Goal: Browse casually: Explore the website without a specific task or goal

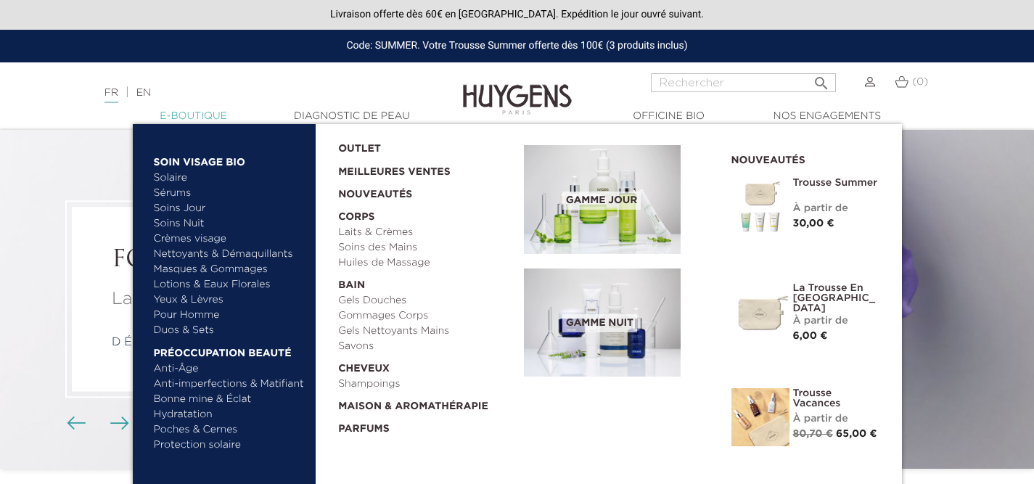
click at [199, 112] on link "  E-Boutique" at bounding box center [193, 116] width 145 height 15
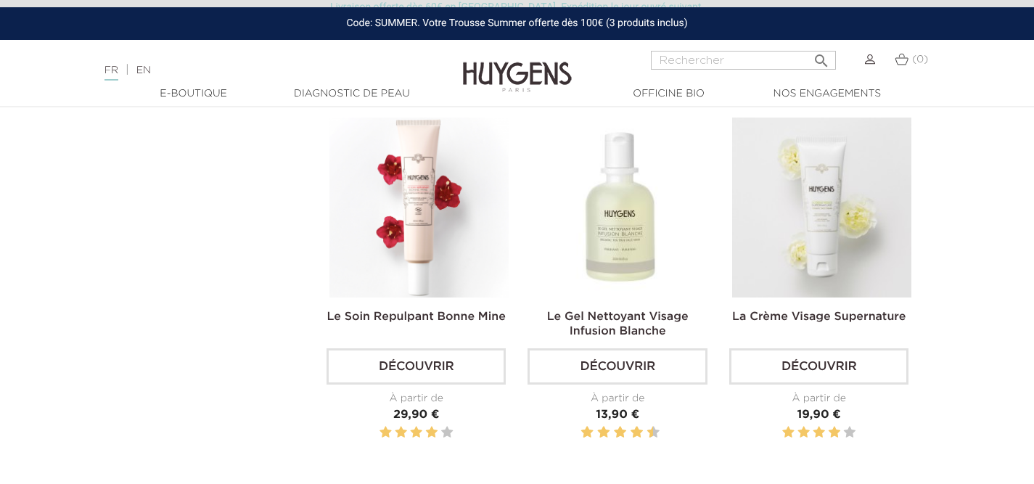
scroll to position [1174, 0]
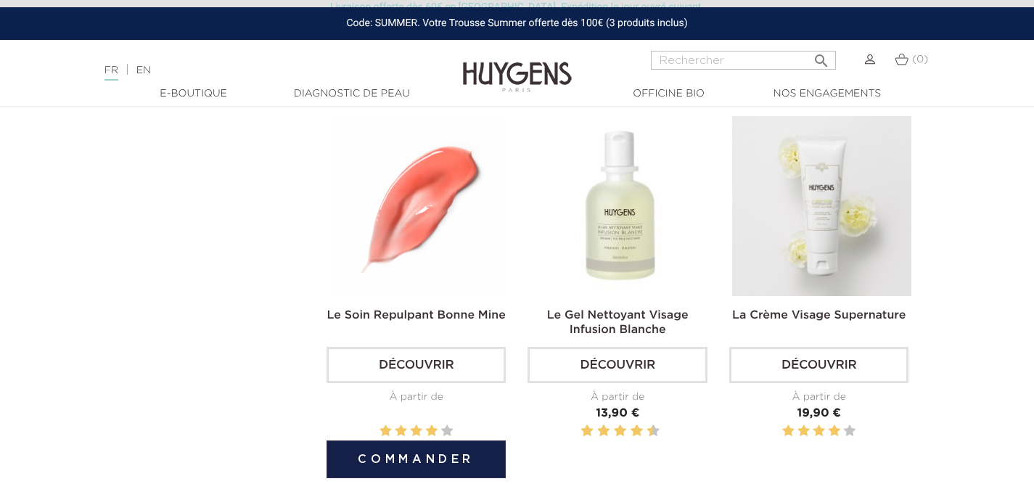
click at [478, 269] on img at bounding box center [418, 205] width 179 height 179
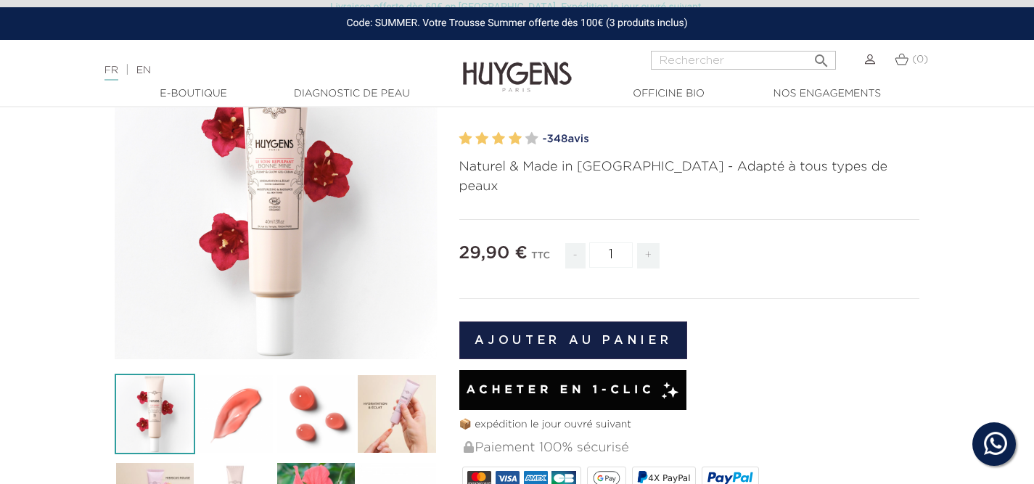
scroll to position [164, 0]
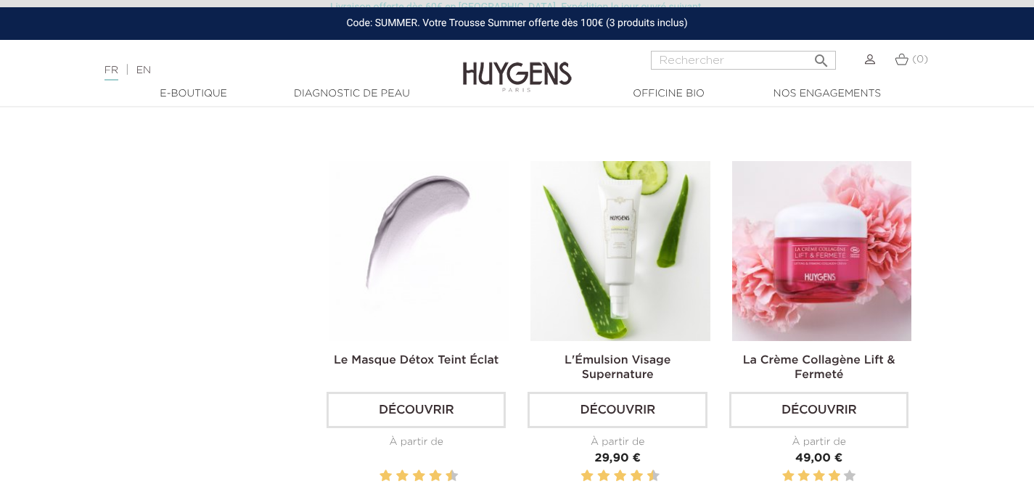
scroll to position [1925, 0]
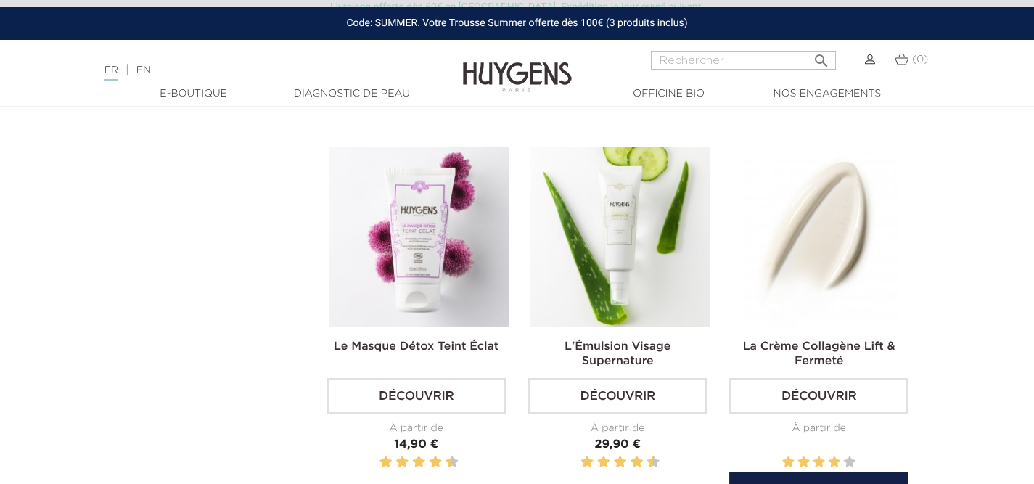
click at [867, 208] on img at bounding box center [821, 236] width 179 height 179
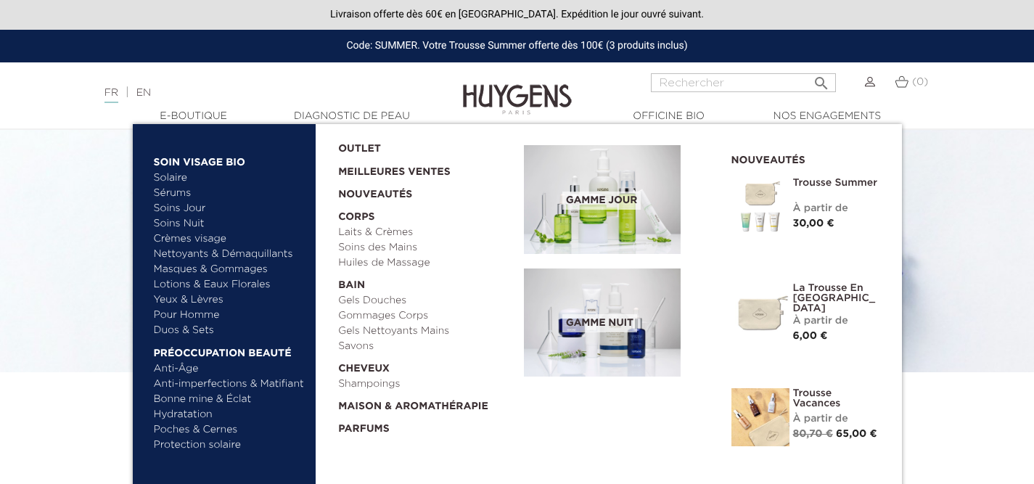
click at [188, 372] on link "Anti-Âge" at bounding box center [230, 368] width 152 height 15
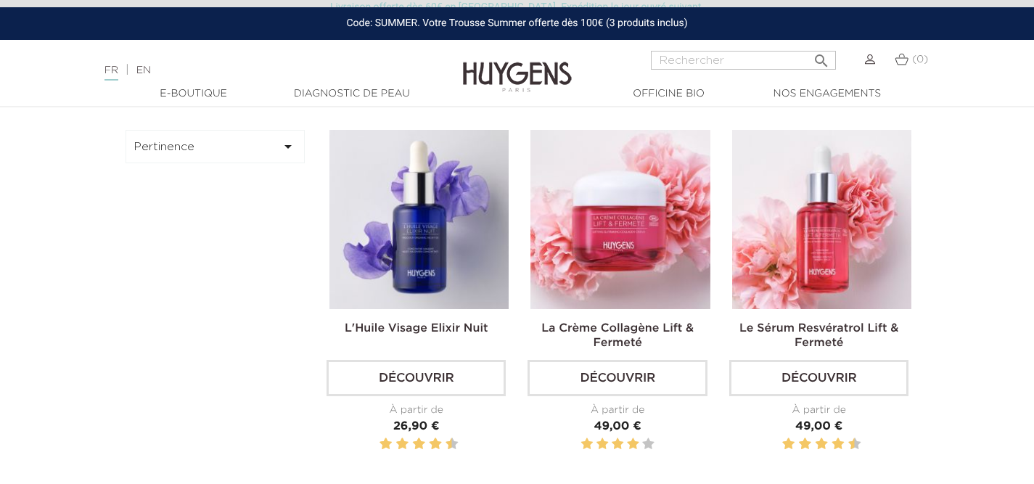
scroll to position [412, 0]
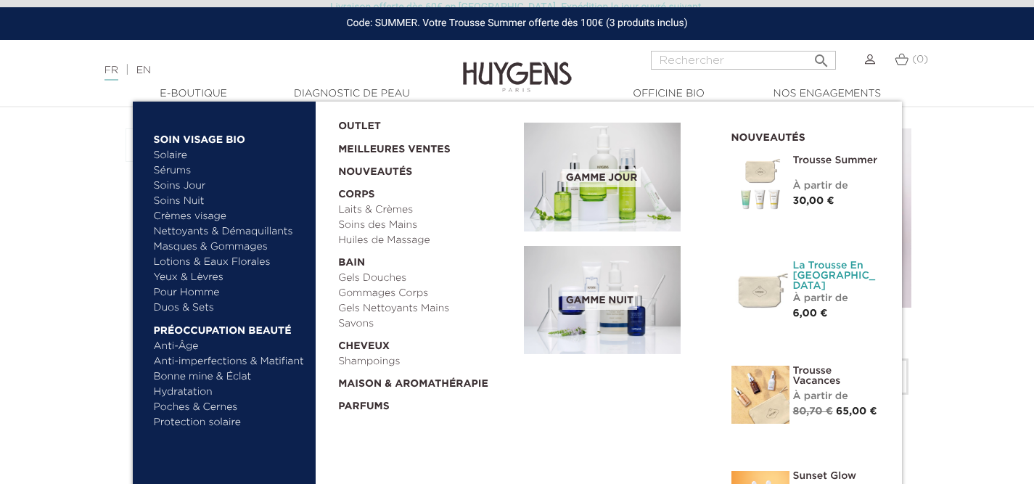
click at [803, 269] on link "La Trousse en [GEOGRAPHIC_DATA]" at bounding box center [836, 276] width 87 height 30
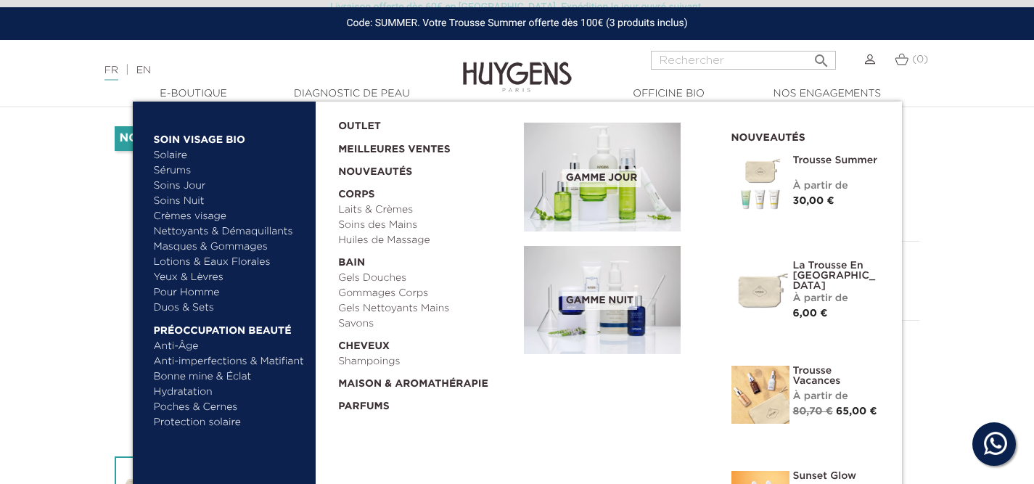
scroll to position [94, 0]
click at [222, 94] on link "  E-Boutique" at bounding box center [193, 93] width 145 height 15
